Goal: Task Accomplishment & Management: Manage account settings

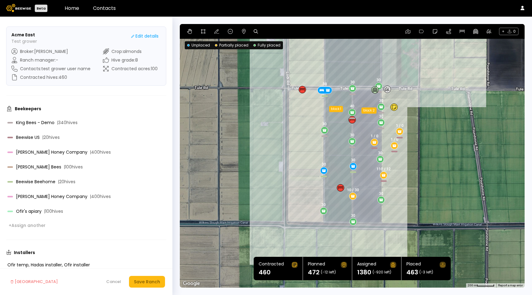
click at [237, 32] on div "+ 0" at bounding box center [352, 31] width 345 height 15
drag, startPoint x: 242, startPoint y: 32, endPoint x: 255, endPoint y: 38, distance: 14.9
click at [242, 32] on icon at bounding box center [243, 31] width 5 height 5
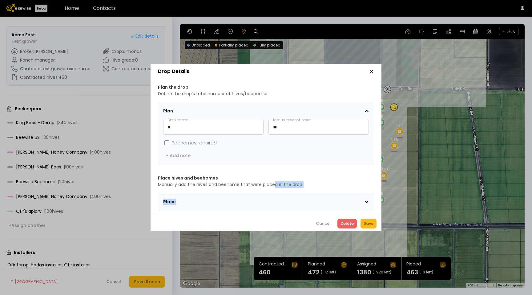
drag, startPoint x: 267, startPoint y: 199, endPoint x: 290, endPoint y: 168, distance: 38.6
click at [276, 183] on section "Place hives and beehomes Manually add the hives and beehome that were placed in…" at bounding box center [266, 193] width 216 height 36
click at [371, 70] on icon "button" at bounding box center [372, 71] width 2 height 2
click at [374, 71] on icon "button" at bounding box center [371, 71] width 5 height 5
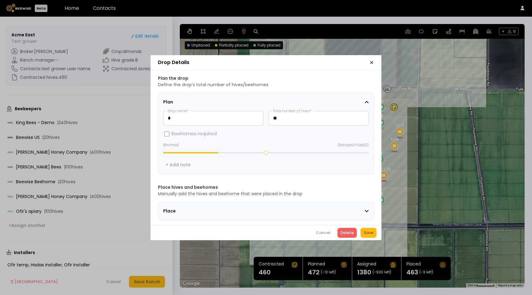
click at [373, 60] on icon "button" at bounding box center [371, 62] width 5 height 5
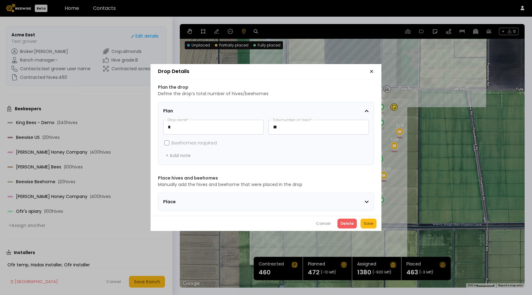
click at [304, 193] on section "Place" at bounding box center [266, 202] width 216 height 18
click at [303, 199] on div "Place" at bounding box center [263, 202] width 201 height 6
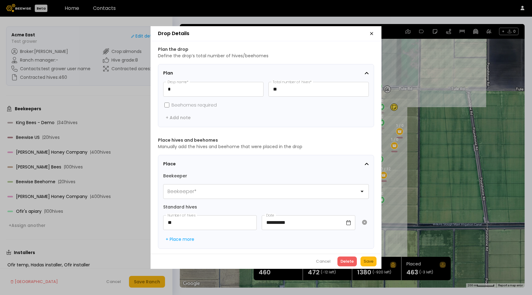
scroll to position [0, 0]
click at [371, 33] on icon "button" at bounding box center [372, 33] width 2 height 2
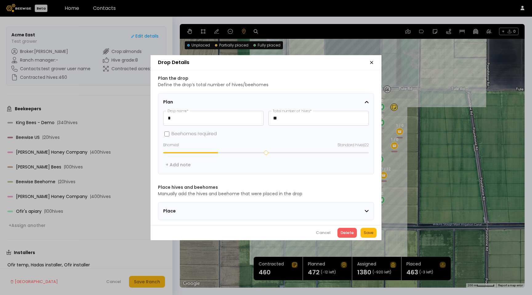
click at [322, 208] on div "Place" at bounding box center [263, 211] width 201 height 6
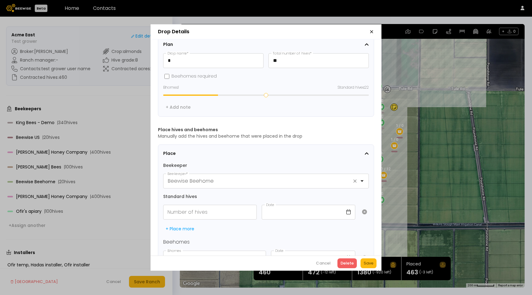
scroll to position [0, 0]
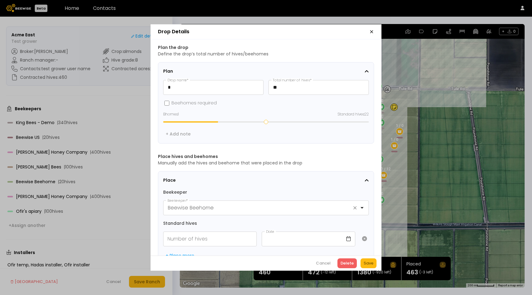
click at [371, 32] on icon "button" at bounding box center [371, 31] width 5 height 5
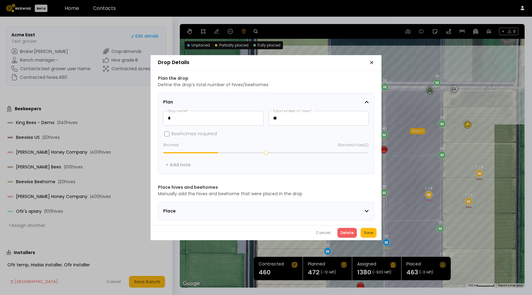
click at [373, 60] on icon "button" at bounding box center [371, 62] width 5 height 5
drag, startPoint x: 370, startPoint y: 59, endPoint x: 413, endPoint y: 154, distance: 104.6
click at [370, 60] on icon "button" at bounding box center [371, 62] width 5 height 5
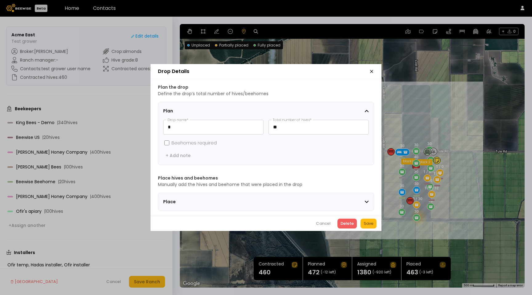
click at [374, 69] on icon "button" at bounding box center [371, 71] width 5 height 5
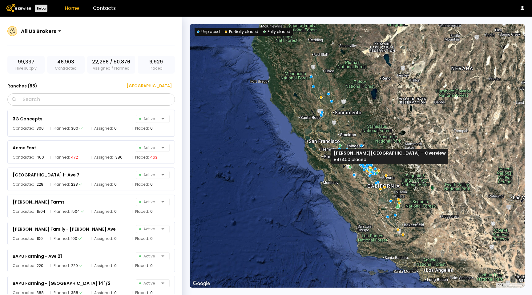
click at [371, 168] on div at bounding box center [371, 168] width 4 height 4
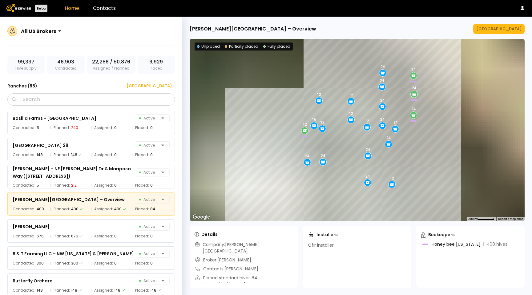
scroll to position [192, 0]
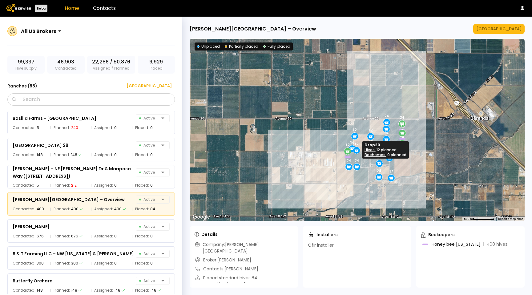
click at [355, 149] on icon at bounding box center [354, 149] width 1 height 1
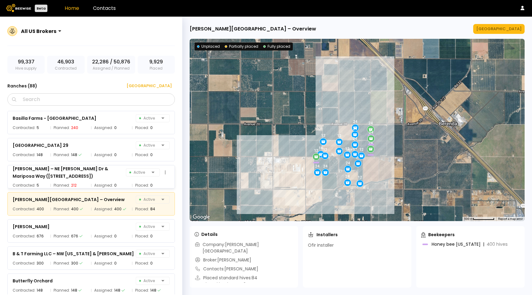
click at [110, 181] on div "[PERSON_NAME] – NE [PERSON_NAME] Dr & Mariposa Way ([STREET_ADDRESS]) Active Co…" at bounding box center [91, 176] width 168 height 23
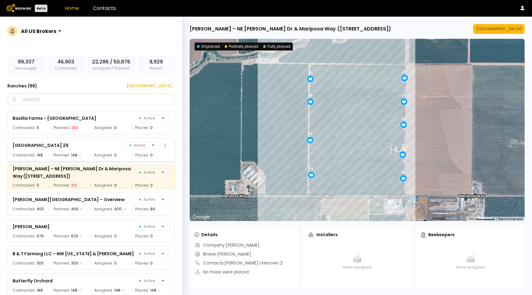
click at [107, 153] on span "Assigned:" at bounding box center [103, 155] width 19 height 6
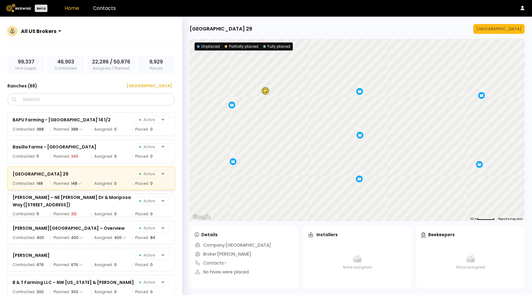
scroll to position [162, 0]
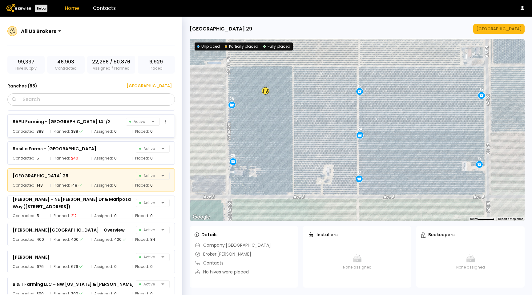
click at [91, 131] on div "Assigned: 0" at bounding box center [110, 131] width 38 height 6
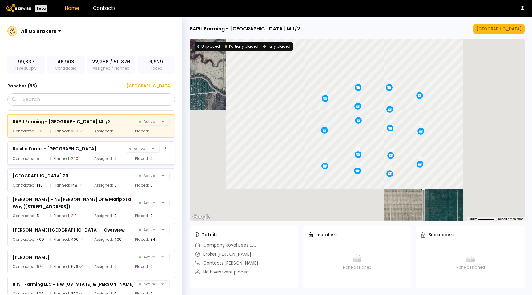
click at [94, 154] on div "Basilla Farms - [PERSON_NAME] Active Contracted: 5 Planned: 240 Assigned: 0 Pla…" at bounding box center [91, 152] width 168 height 23
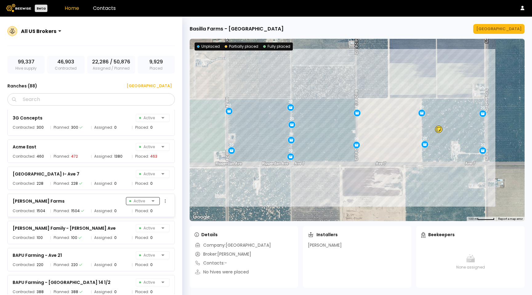
scroll to position [0, 0]
click at [110, 127] on span "Assigned:" at bounding box center [103, 129] width 19 height 6
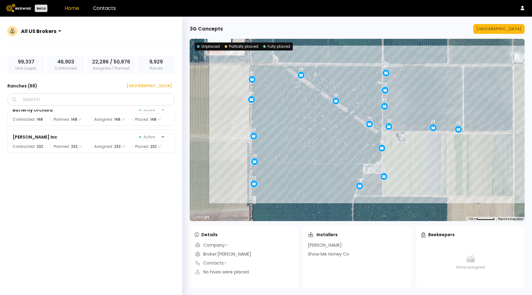
scroll to position [387, 0]
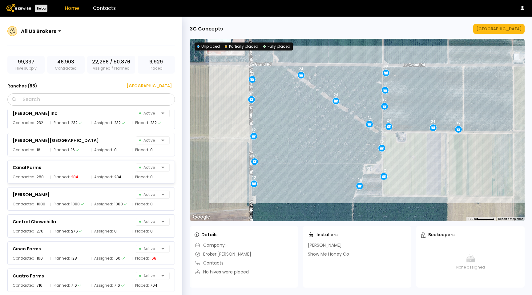
click at [102, 157] on div "Canal Farms Active Contracted: 280 Planned: 284 Assigned: 284 Placed: 0" at bounding box center [94, 169] width 174 height 27
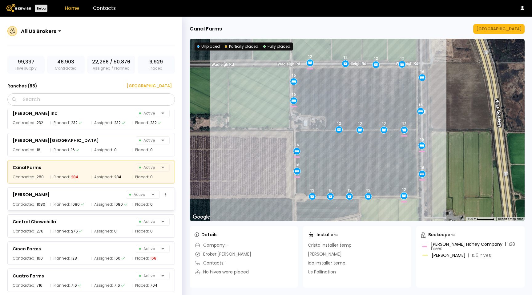
click at [100, 192] on div "[PERSON_NAME] Active" at bounding box center [91, 194] width 157 height 9
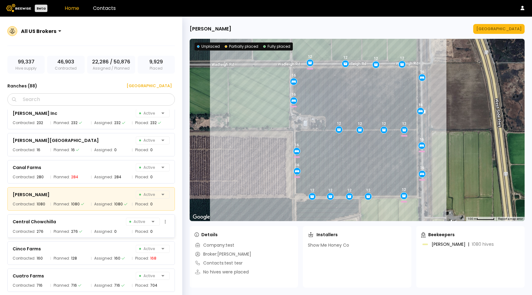
click at [105, 222] on div "Central Chowchilla Active" at bounding box center [91, 221] width 157 height 9
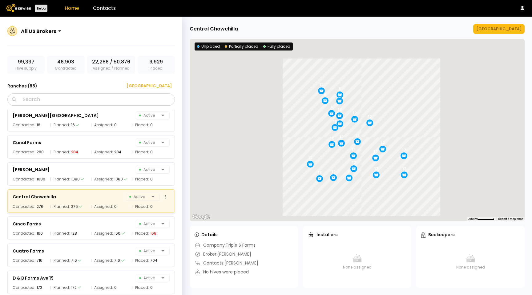
scroll to position [433, 0]
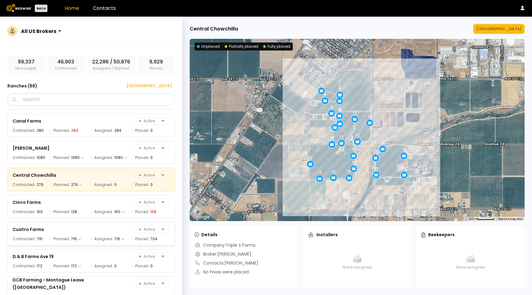
click at [105, 221] on div "Cuatro Farms Active Contracted: 716 Planned: 716 Assigned: 716 Placed: 704" at bounding box center [94, 231] width 174 height 27
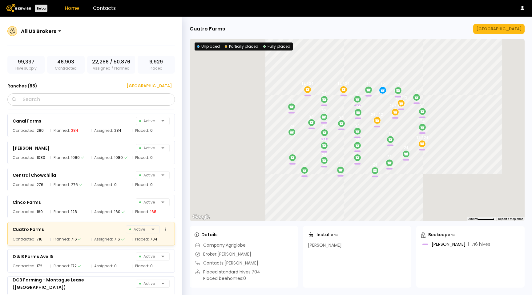
click at [103, 232] on div "Cuatro Farms Active" at bounding box center [91, 229] width 157 height 9
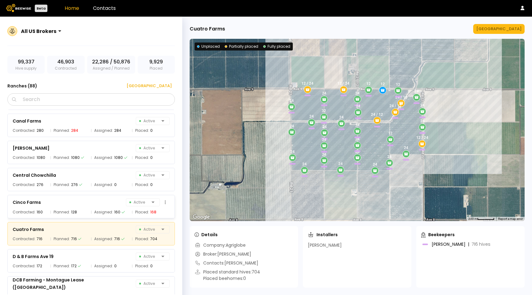
click at [68, 210] on span "Planned:" at bounding box center [62, 212] width 16 height 6
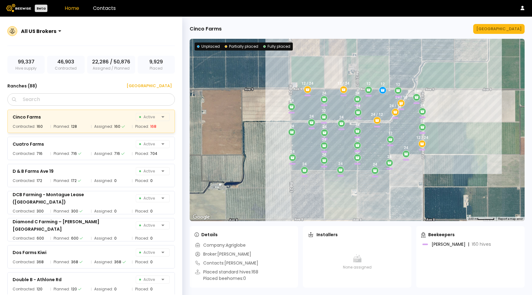
scroll to position [522, 0]
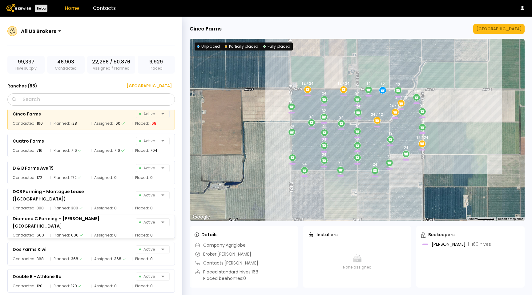
click at [92, 213] on div "Diamond C Farming – [PERSON_NAME][GEOGRAPHIC_DATA] Active Contracted: 600 Plann…" at bounding box center [94, 224] width 174 height 27
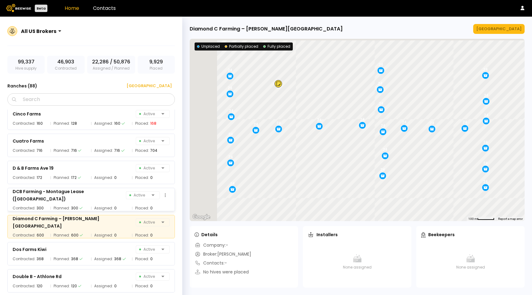
click at [91, 205] on div "Assigned: 0" at bounding box center [110, 208] width 38 height 6
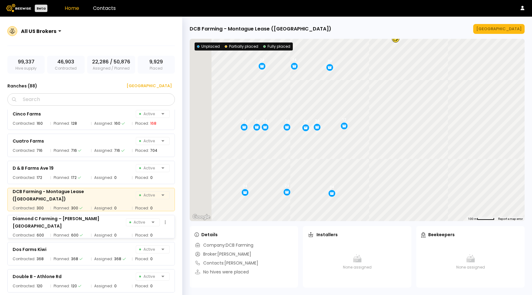
click at [93, 222] on div "Diamond C Farming – [PERSON_NAME][GEOGRAPHIC_DATA]" at bounding box center [69, 222] width 113 height 15
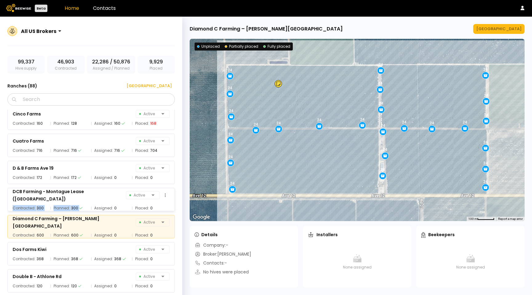
drag, startPoint x: 117, startPoint y: 200, endPoint x: 107, endPoint y: 201, distance: 9.7
click at [107, 201] on div "DCB Farming - Montague Lease (El Nido) Active Contracted: 300 Planned: 300 Assi…" at bounding box center [91, 199] width 168 height 23
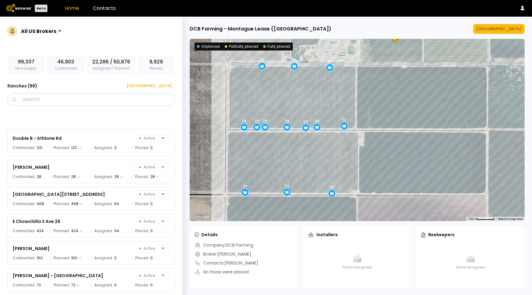
scroll to position [707, 0]
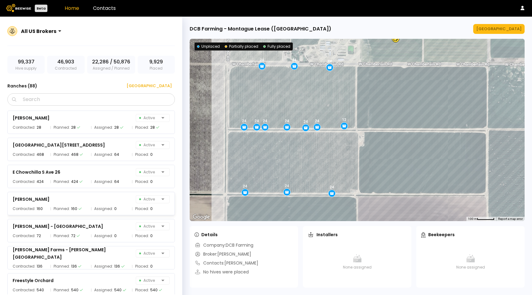
click at [101, 191] on div "[PERSON_NAME] Active Contracted: 160 Planned: 160 Assigned: 0 Placed: 0" at bounding box center [94, 201] width 174 height 27
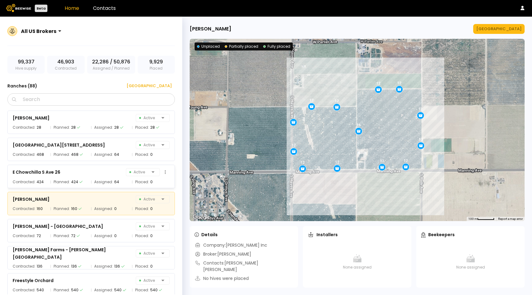
click at [101, 182] on span "Assigned:" at bounding box center [103, 182] width 19 height 6
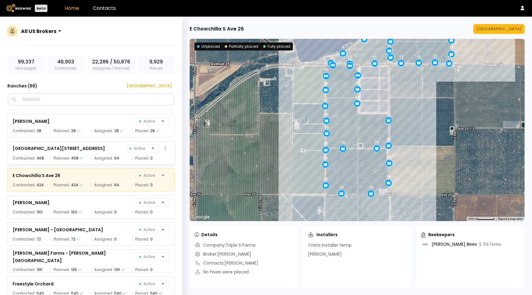
click at [98, 144] on div "[GEOGRAPHIC_DATA] 26 Active" at bounding box center [91, 148] width 157 height 9
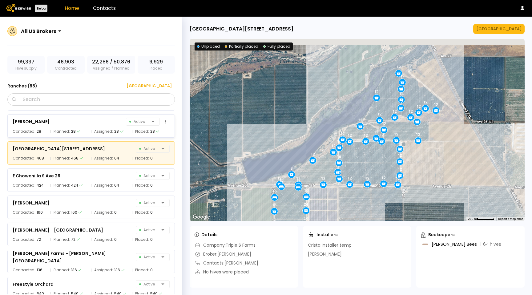
click at [96, 128] on div "[PERSON_NAME] Active Contracted: 28 Planned: 28 Assigned: 28 Placed: 28" at bounding box center [91, 125] width 168 height 23
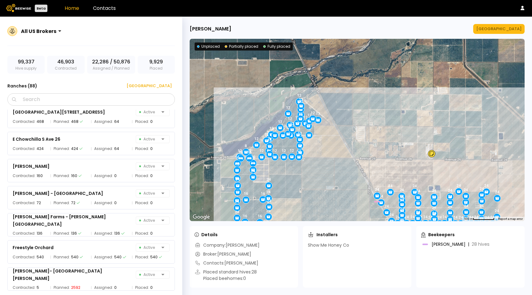
scroll to position [742, 0]
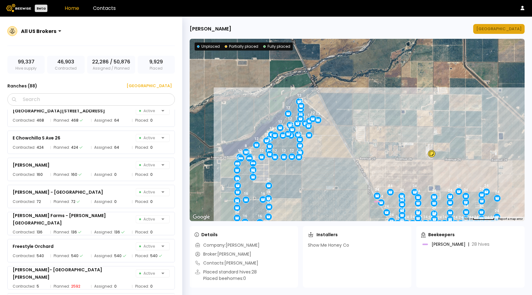
click at [503, 27] on div "[GEOGRAPHIC_DATA]" at bounding box center [498, 29] width 45 height 6
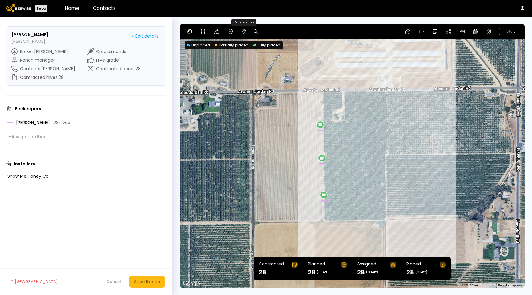
drag, startPoint x: 244, startPoint y: 30, endPoint x: 257, endPoint y: 41, distance: 16.8
click at [244, 30] on icon at bounding box center [243, 31] width 5 height 5
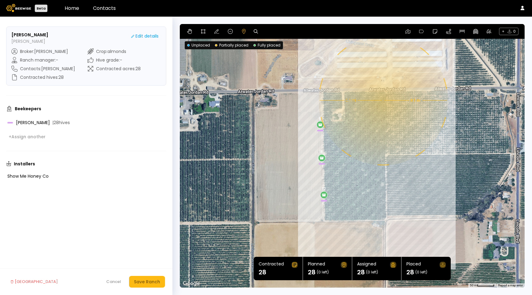
click at [383, 100] on div "8 8 12 0.1 mi 0.1 mi" at bounding box center [352, 156] width 345 height 264
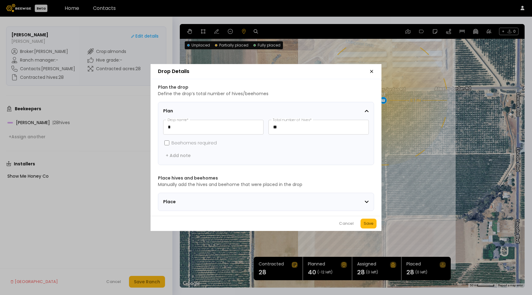
click at [342, 225] on div "Cancel" at bounding box center [346, 224] width 15 height 6
